Goal: Task Accomplishment & Management: Use online tool/utility

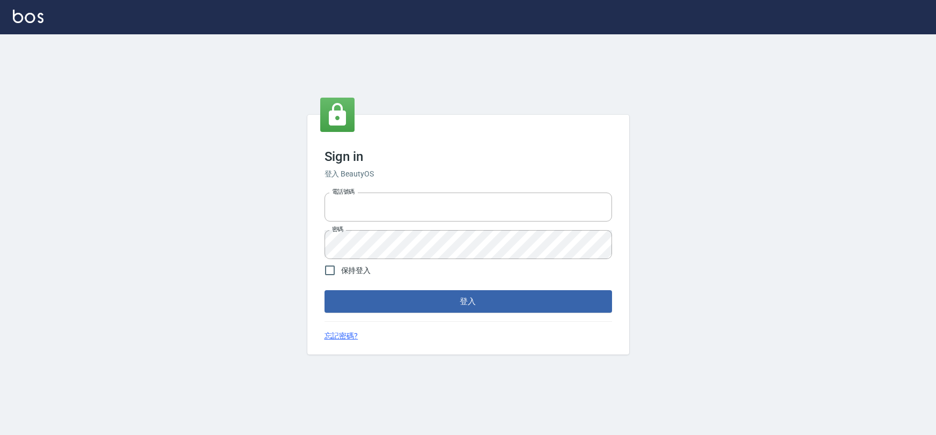
type input "0975575780"
drag, startPoint x: 0, startPoint y: 0, endPoint x: 396, endPoint y: 212, distance: 449.5
click at [396, 212] on input "0975575780" at bounding box center [469, 207] width 288 height 29
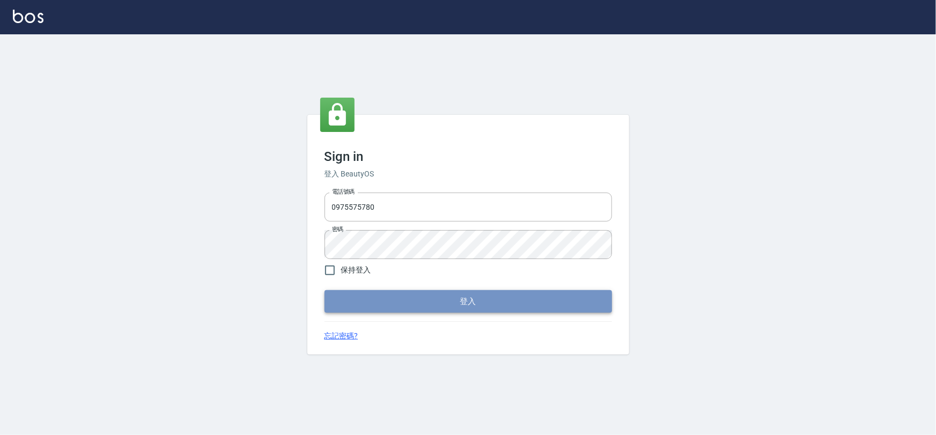
click at [335, 311] on button "登入" at bounding box center [469, 301] width 288 height 23
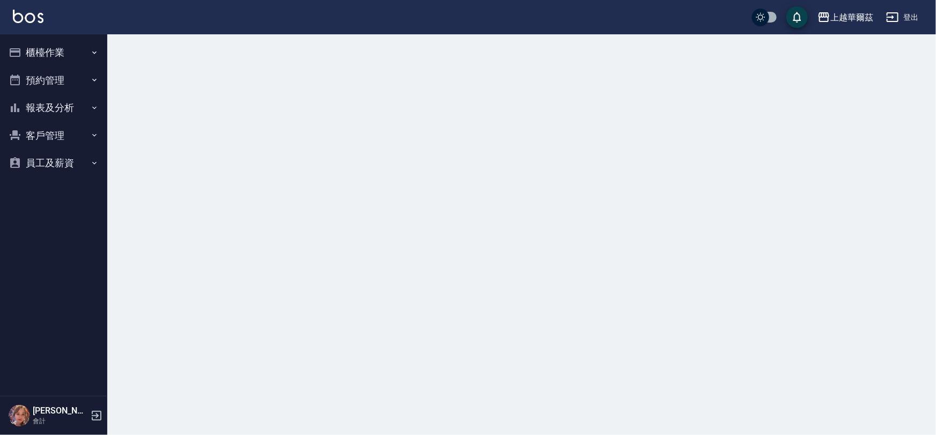
click at [61, 49] on button "櫃檯作業" at bounding box center [53, 53] width 99 height 28
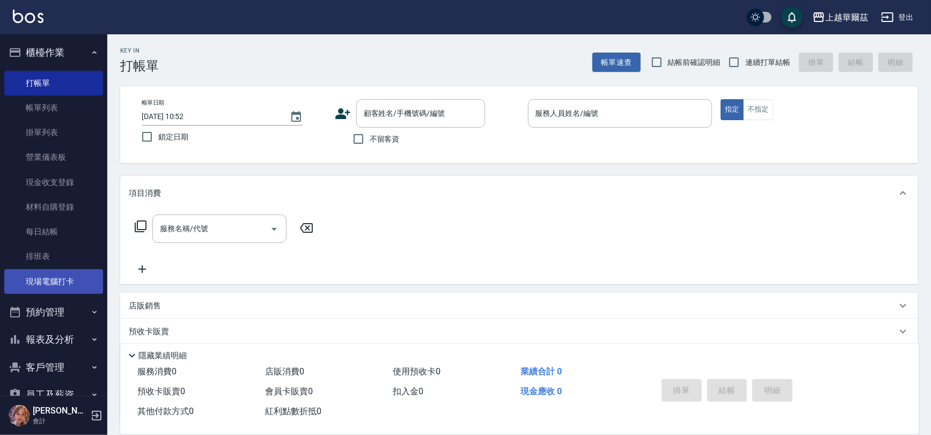
click at [57, 279] on link "現場電腦打卡" at bounding box center [53, 281] width 99 height 25
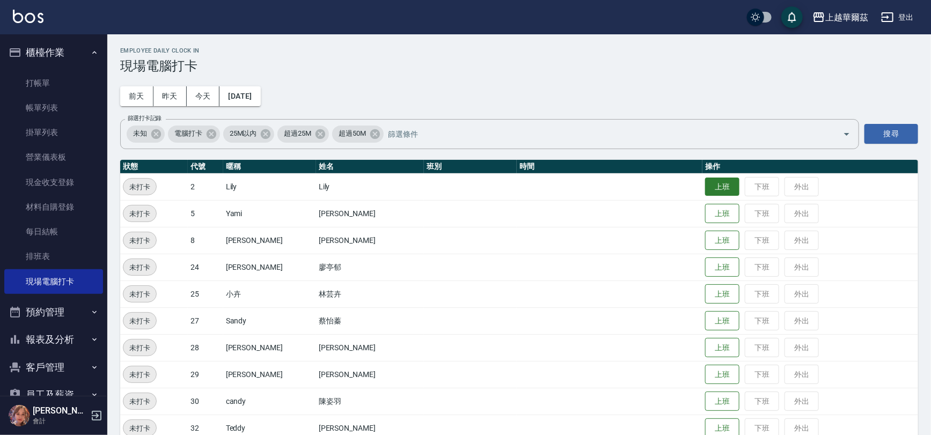
click at [705, 187] on button "上班" at bounding box center [722, 187] width 34 height 19
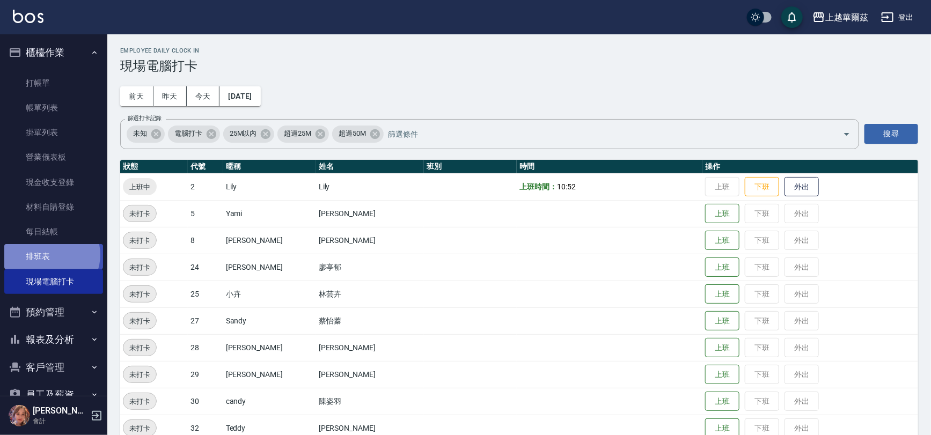
click at [50, 255] on link "排班表" at bounding box center [53, 256] width 99 height 25
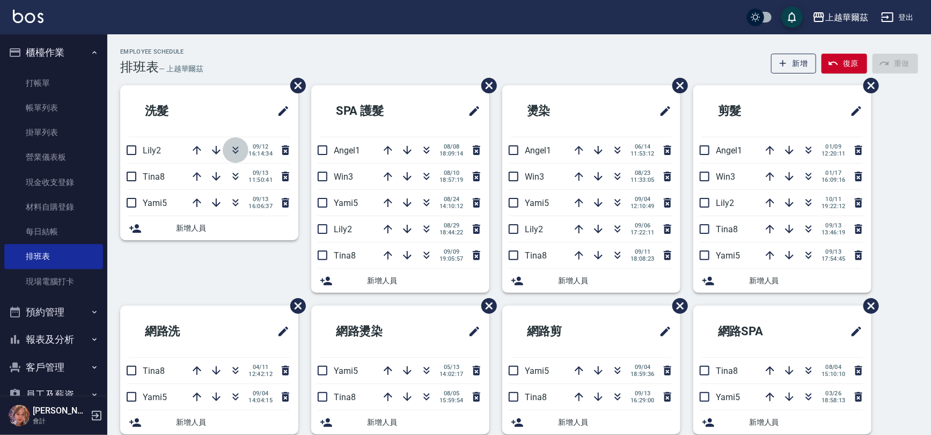
click at [232, 148] on icon "button" at bounding box center [235, 150] width 13 height 13
click at [802, 230] on icon "button" at bounding box center [808, 229] width 13 height 13
click at [818, 224] on button "button" at bounding box center [809, 229] width 26 height 26
